Goal: Find specific fact: Find specific fact

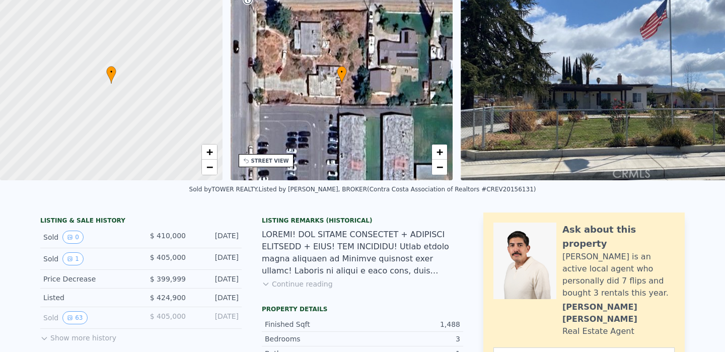
scroll to position [4, 0]
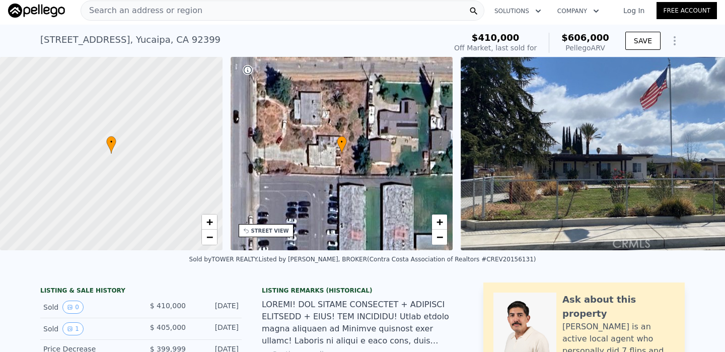
click at [75, 40] on div "[STREET_ADDRESS]" at bounding box center [130, 40] width 180 height 14
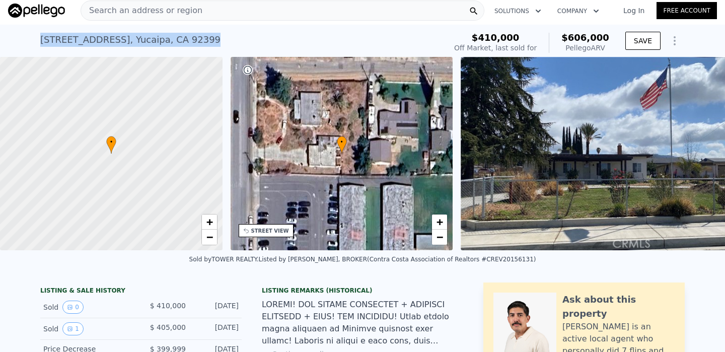
click at [75, 40] on div "[STREET_ADDRESS]" at bounding box center [130, 40] width 180 height 14
copy div "[STREET_ADDRESS] Sold [DATE] for $410k (~ARV $606k )"
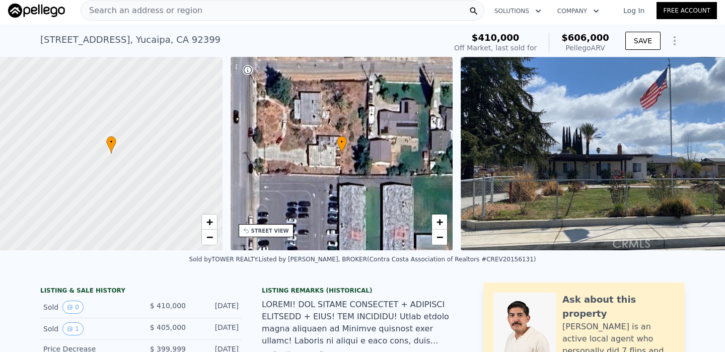
scroll to position [0, 0]
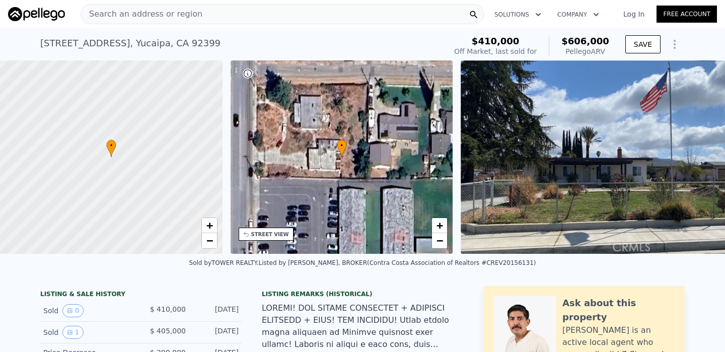
click at [536, 14] on icon "button" at bounding box center [538, 14] width 5 height 3
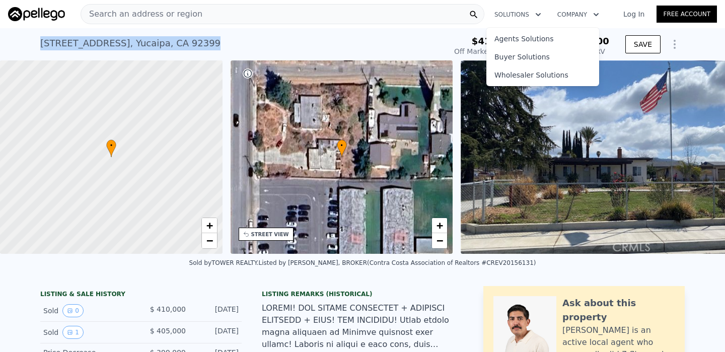
click at [214, 36] on div "[STREET_ADDRESS] Sold [DATE] for $410k (~ARV $606k )" at bounding box center [241, 46] width 402 height 28
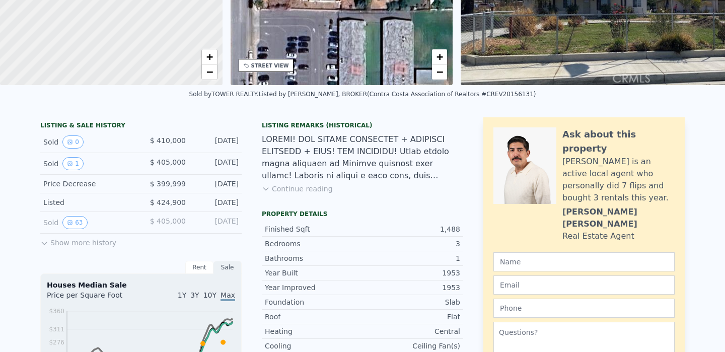
scroll to position [4, 0]
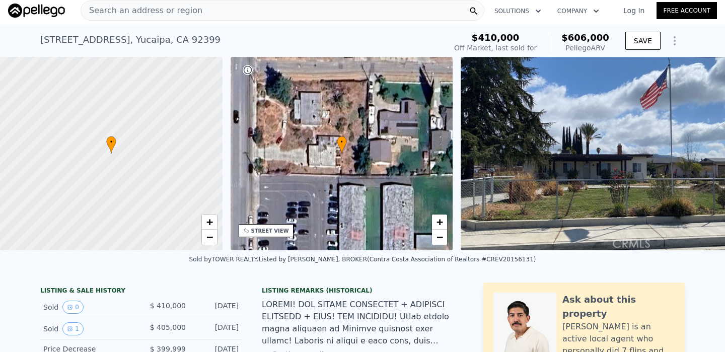
click at [74, 41] on div "[STREET_ADDRESS]" at bounding box center [130, 40] width 180 height 14
click at [75, 40] on div "[STREET_ADDRESS]" at bounding box center [130, 40] width 180 height 14
click at [76, 40] on div "[STREET_ADDRESS]" at bounding box center [130, 40] width 180 height 14
